Goal: Book appointment/travel/reservation

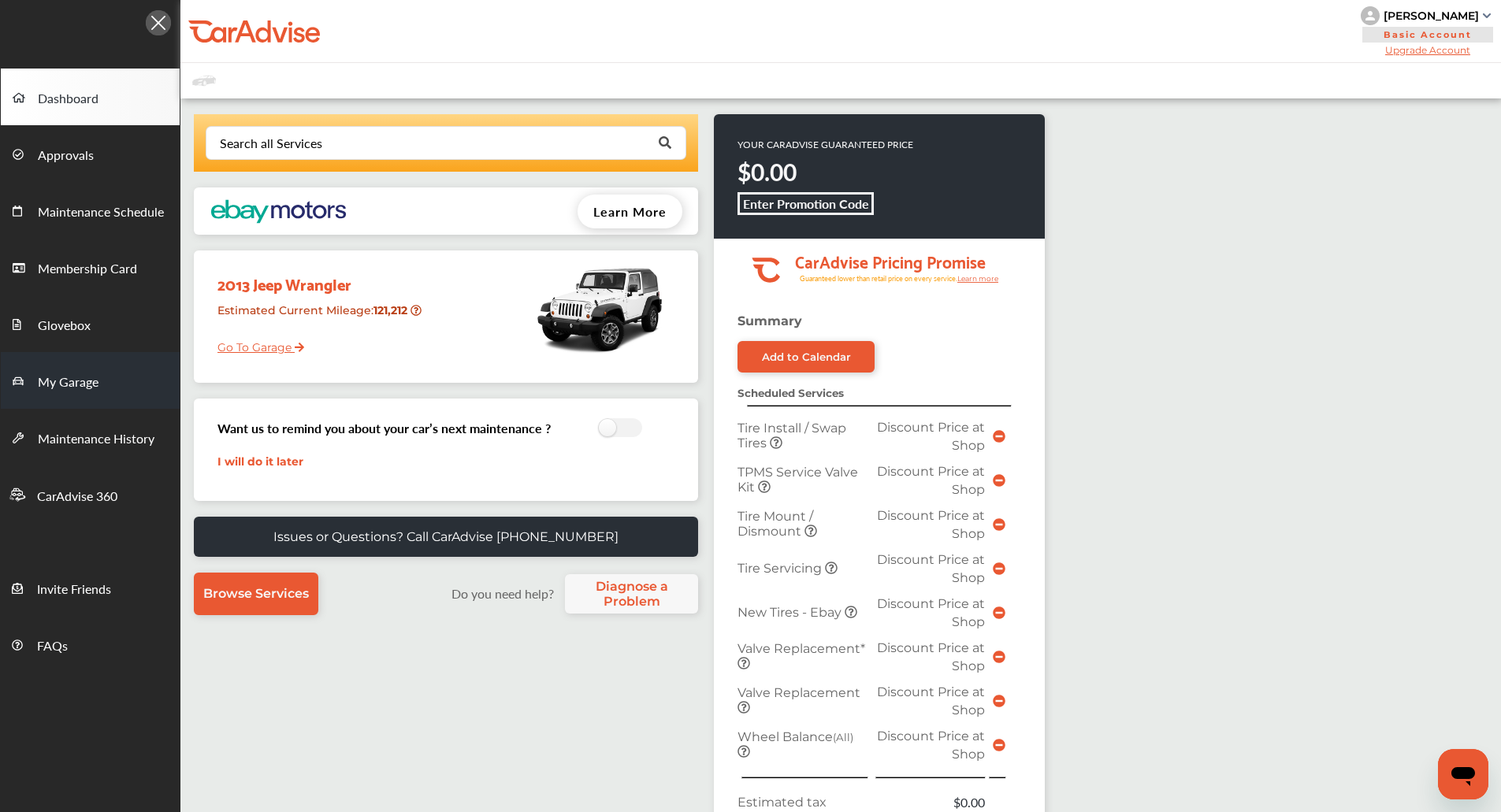
click at [32, 403] on link "My Garage" at bounding box center [90, 380] width 179 height 57
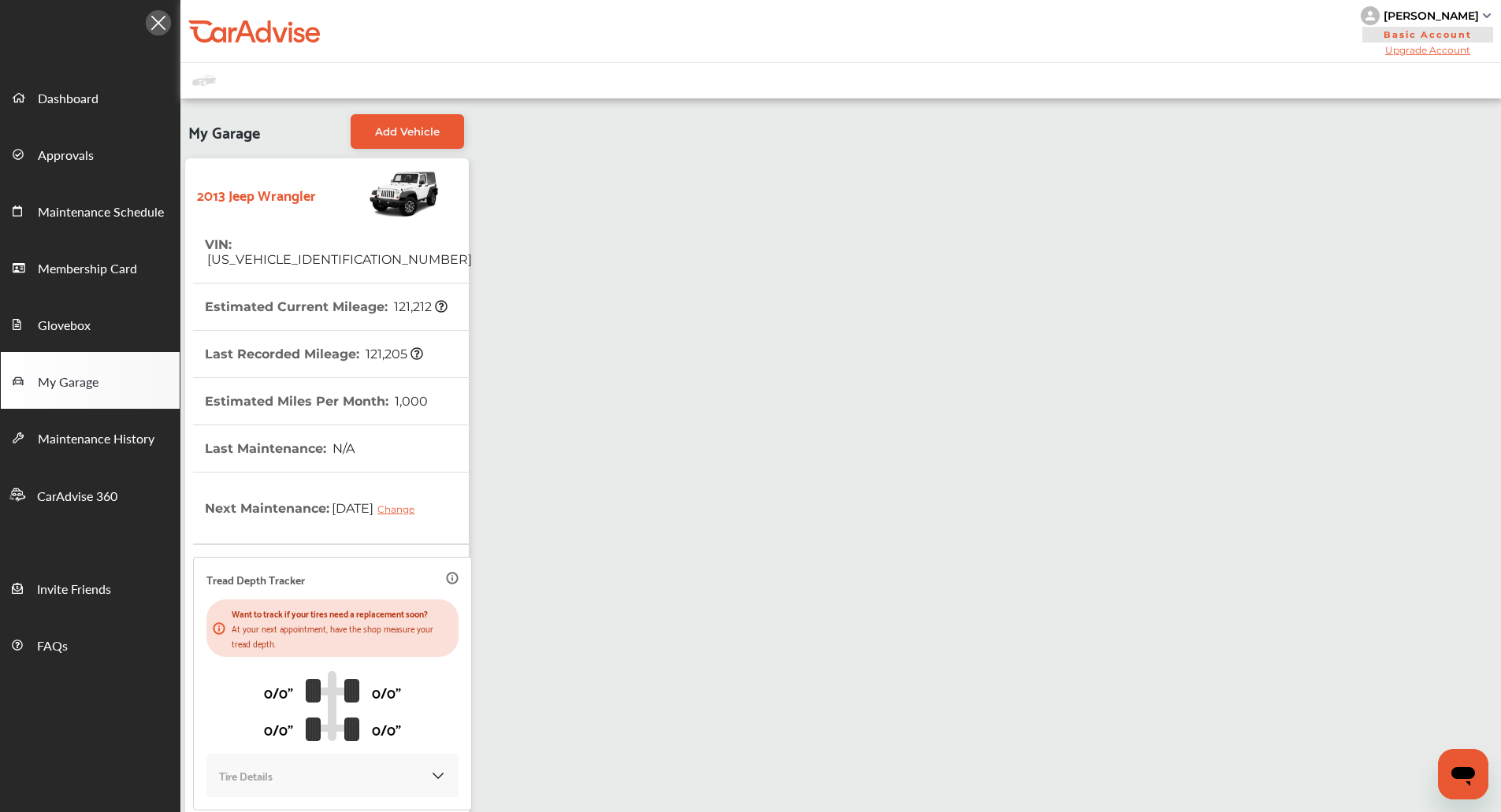
click at [335, 252] on span "[US_VEHICLE_IDENTIFICATION_NUMBER]" at bounding box center [338, 259] width 267 height 15
copy span "[US_VEHICLE_IDENTIFICATION_NUMBER]"
click at [87, 97] on span "Dashboard" at bounding box center [68, 99] width 61 height 21
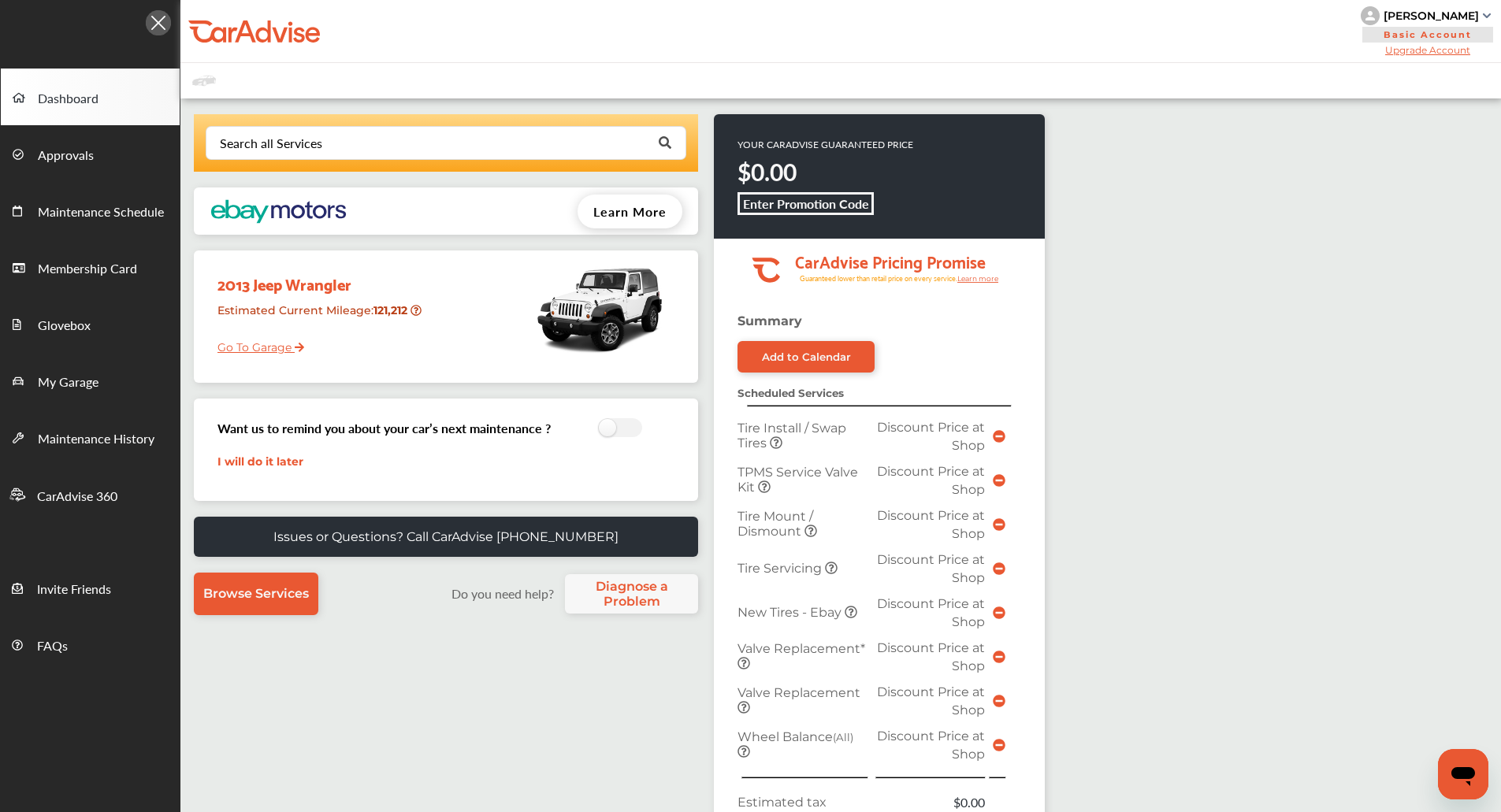
scroll to position [456, 0]
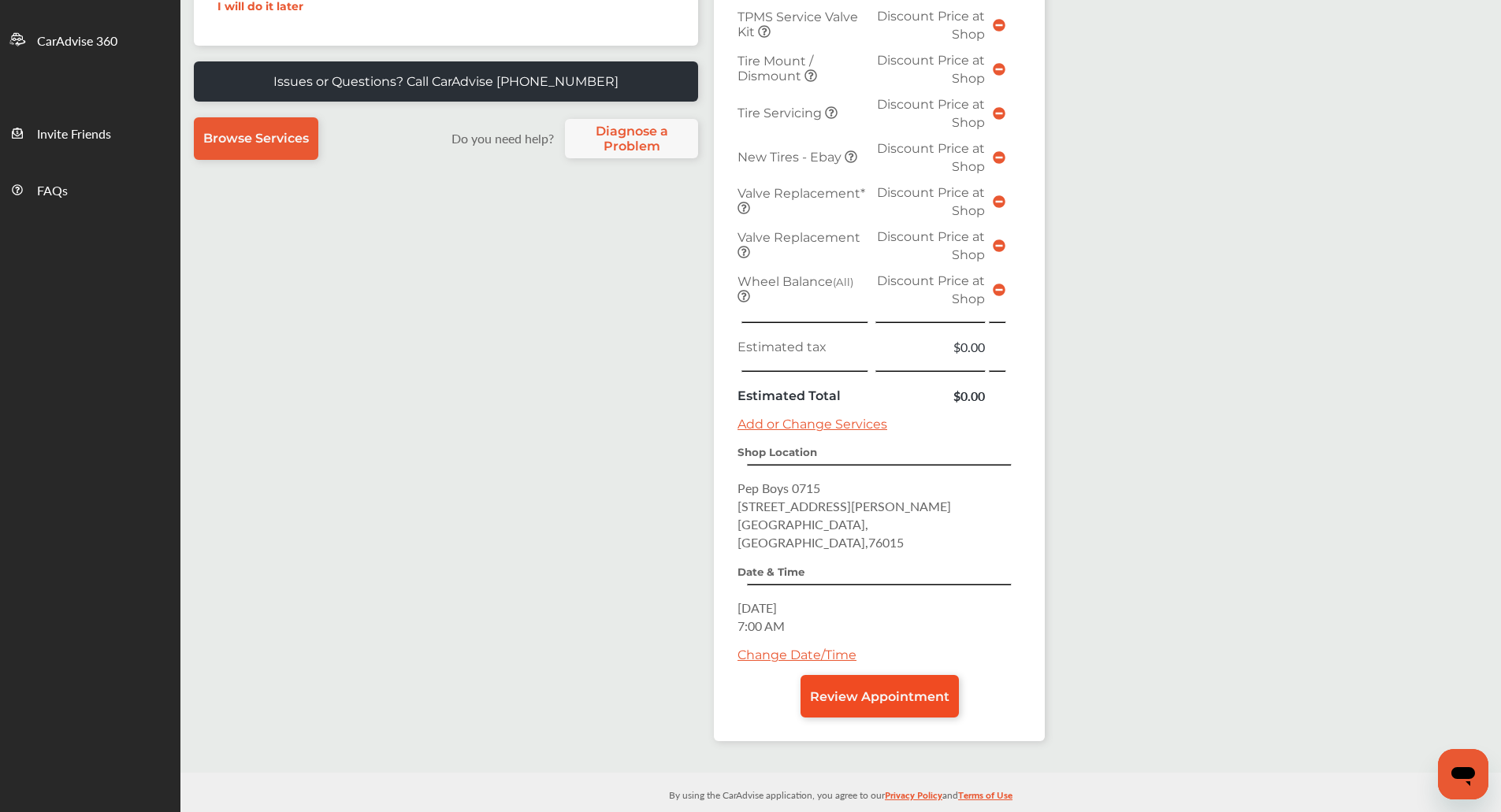
click at [842, 689] on span "Review Appointment" at bounding box center [880, 696] width 139 height 15
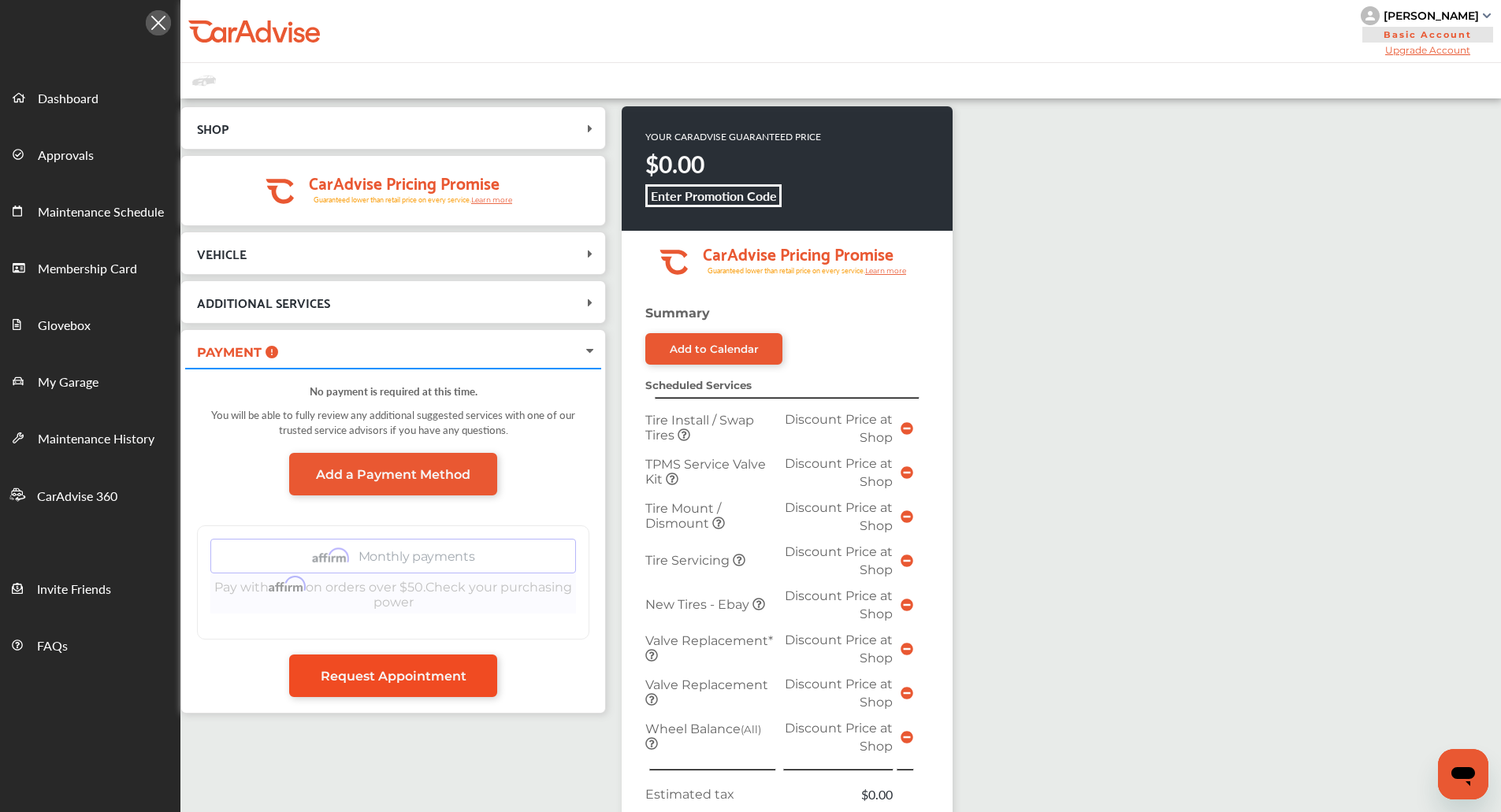
click at [451, 672] on span "Request Appointment" at bounding box center [393, 676] width 146 height 15
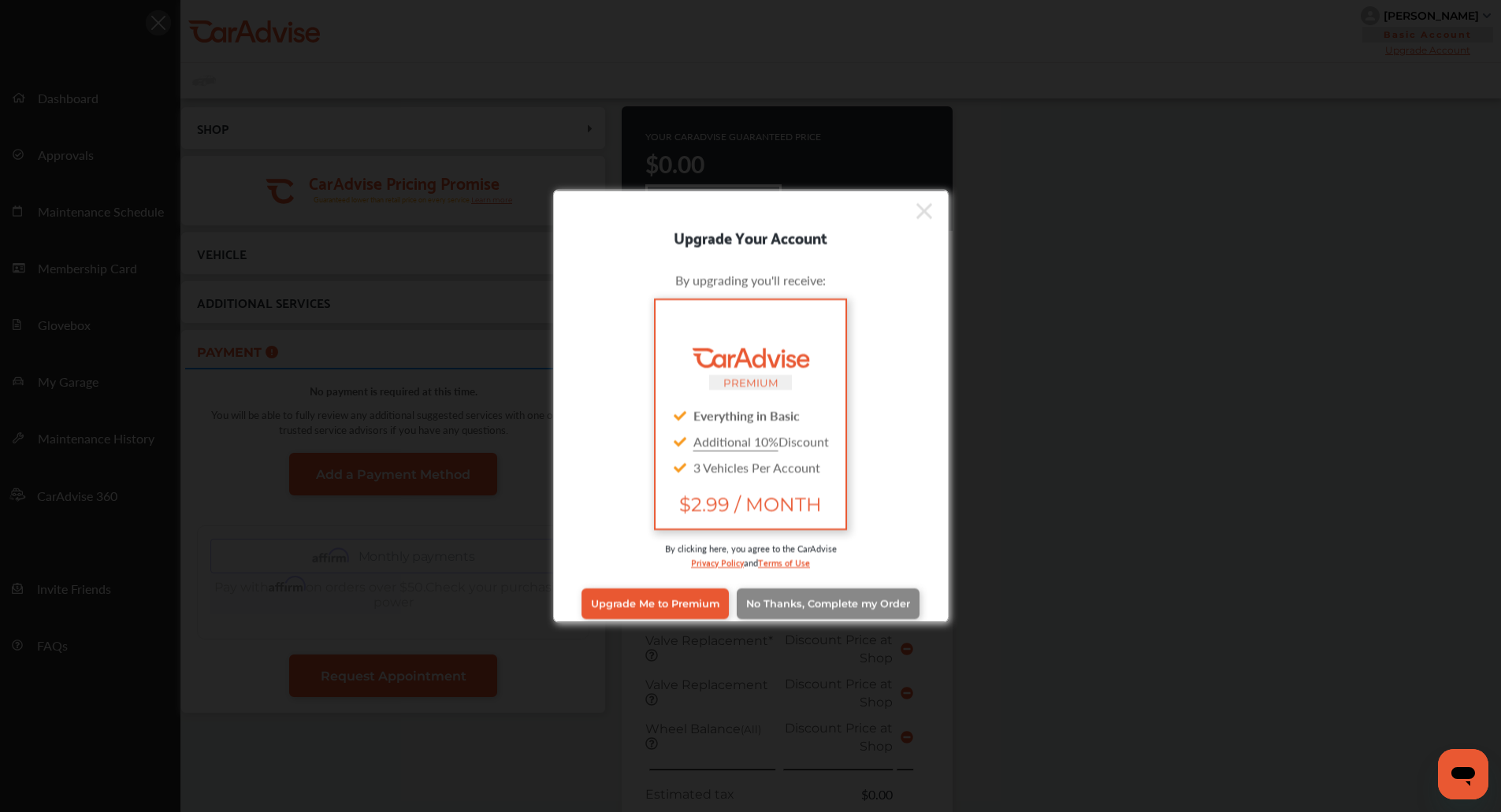
click at [810, 605] on span "No Thanks, Complete my Order" at bounding box center [828, 603] width 164 height 12
